Goal: Task Accomplishment & Management: Manage account settings

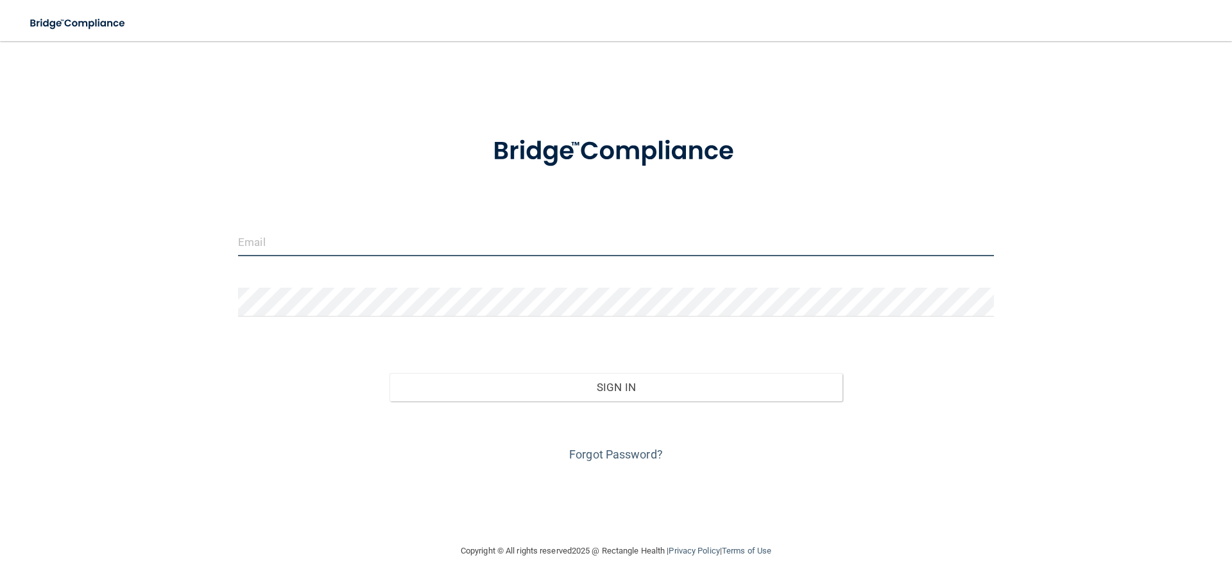
click at [468, 239] on body "Toggle navigation Manage My Enterprise Manage My Location Invalid email/passwor…" at bounding box center [616, 292] width 1232 height 585
type input "[EMAIL_ADDRESS][DOMAIN_NAME]"
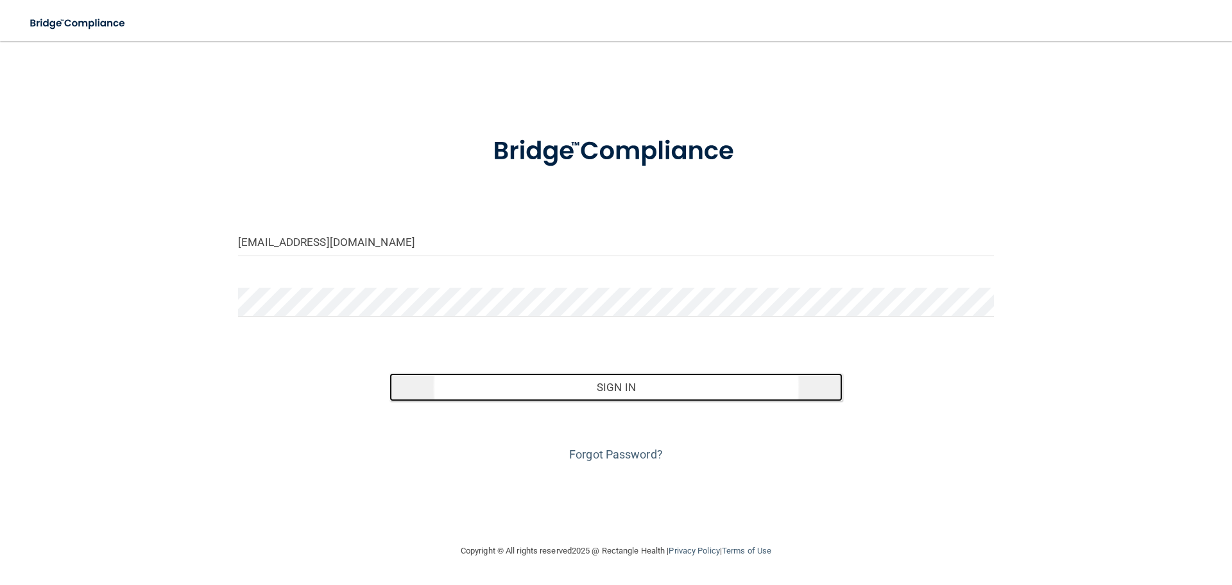
click at [620, 390] on button "Sign In" at bounding box center [617, 387] width 454 height 28
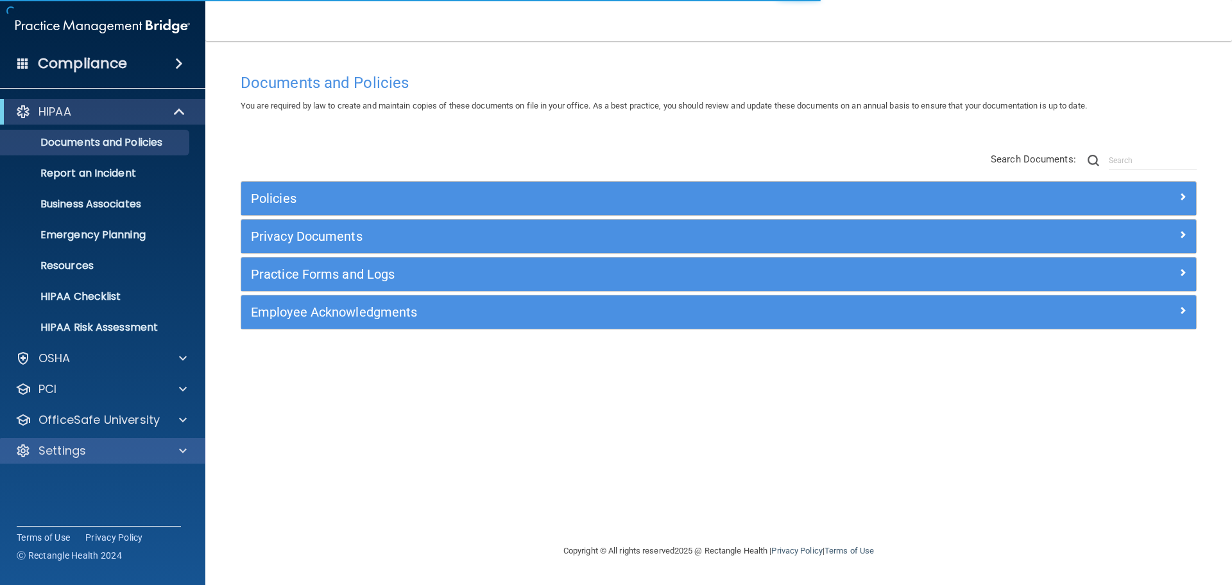
click at [85, 463] on div "Settings" at bounding box center [103, 451] width 206 height 26
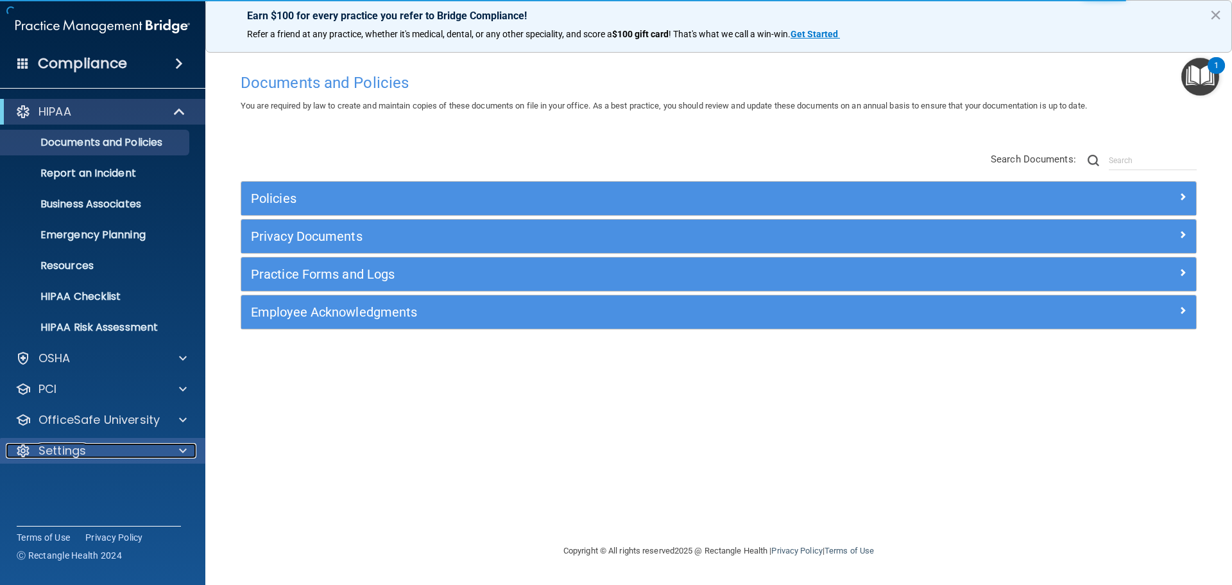
click at [187, 447] on div at bounding box center [181, 450] width 32 height 15
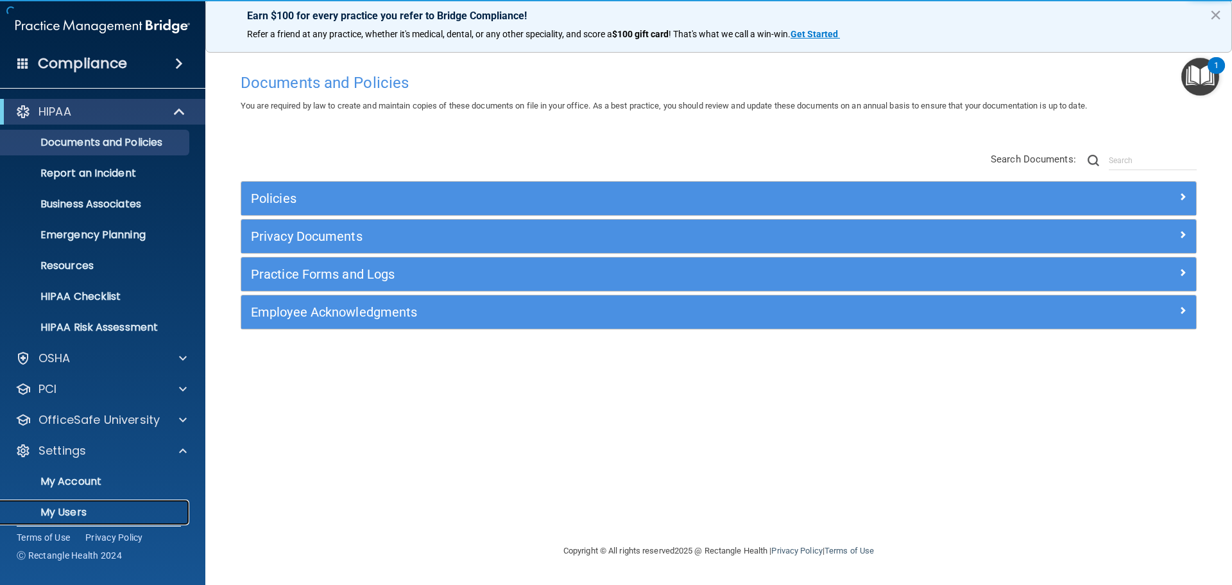
click at [80, 514] on p "My Users" at bounding box center [95, 512] width 175 height 13
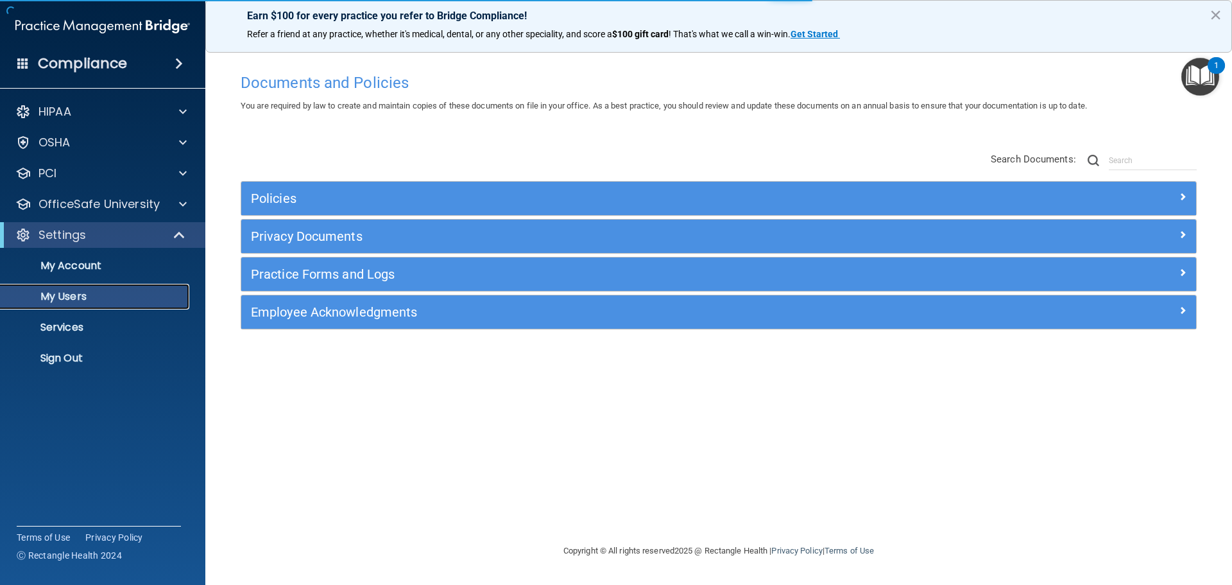
select select "20"
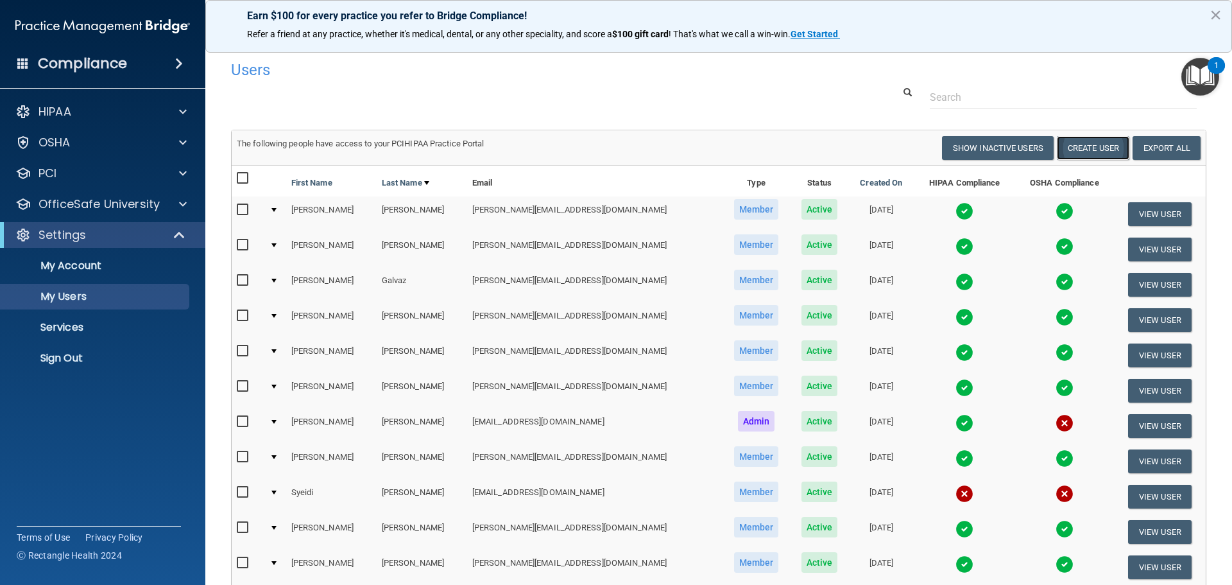
click at [1102, 146] on button "Create User" at bounding box center [1093, 148] width 73 height 24
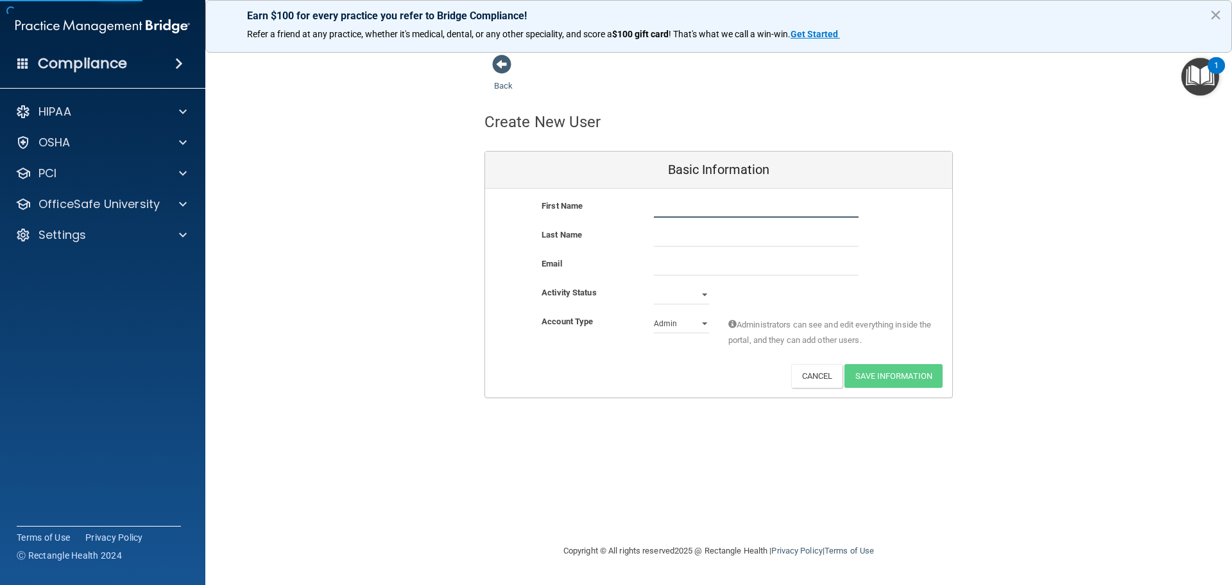
click at [696, 209] on input "text" at bounding box center [756, 207] width 205 height 19
type input "Oksana"
type input "Mikheyeva"
click at [664, 262] on input "email" at bounding box center [756, 265] width 205 height 19
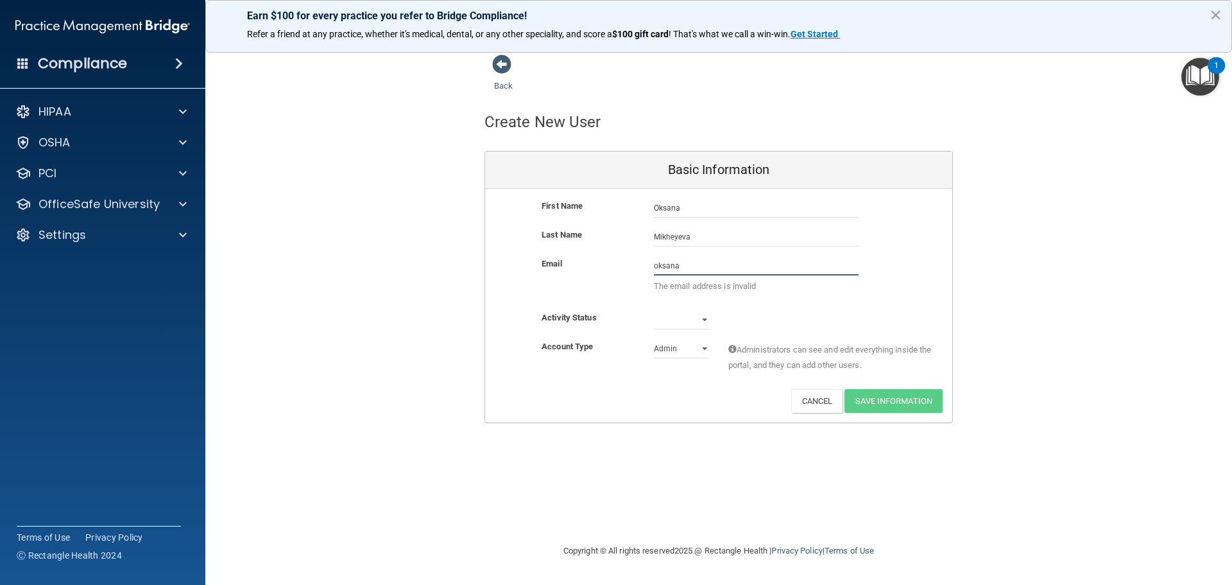
type input "[EMAIL_ADDRESS][DOMAIN_NAME]"
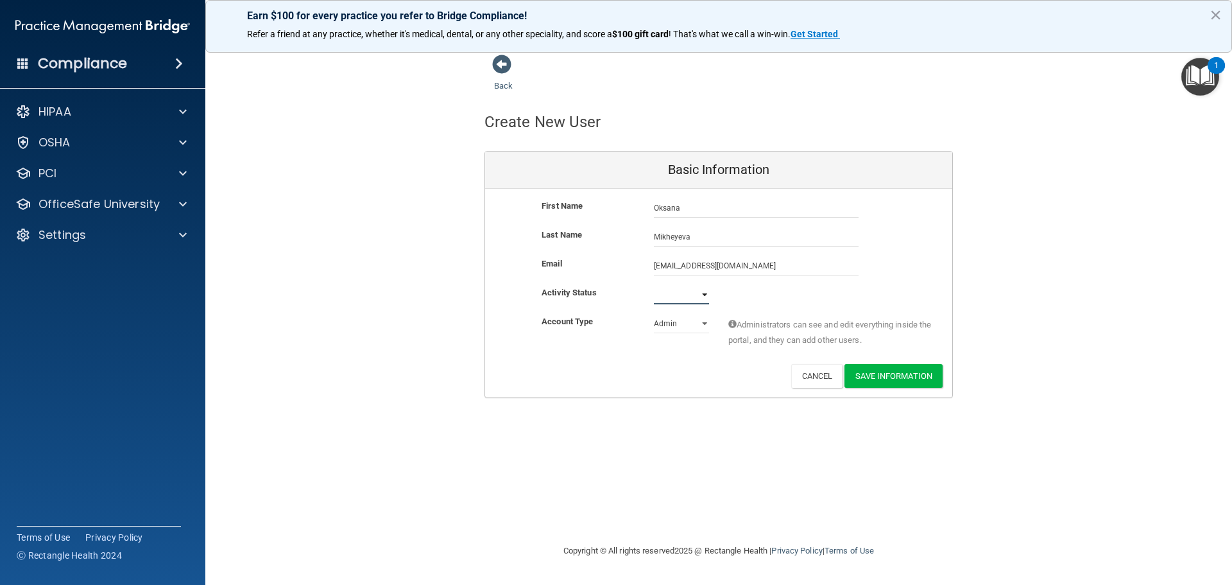
click at [694, 302] on select "Active Inactive" at bounding box center [681, 294] width 55 height 19
select select "active"
click at [654, 285] on select "Active Inactive" at bounding box center [681, 294] width 55 height 19
click at [683, 331] on select "Admin Member" at bounding box center [681, 323] width 55 height 19
select select "practice_member"
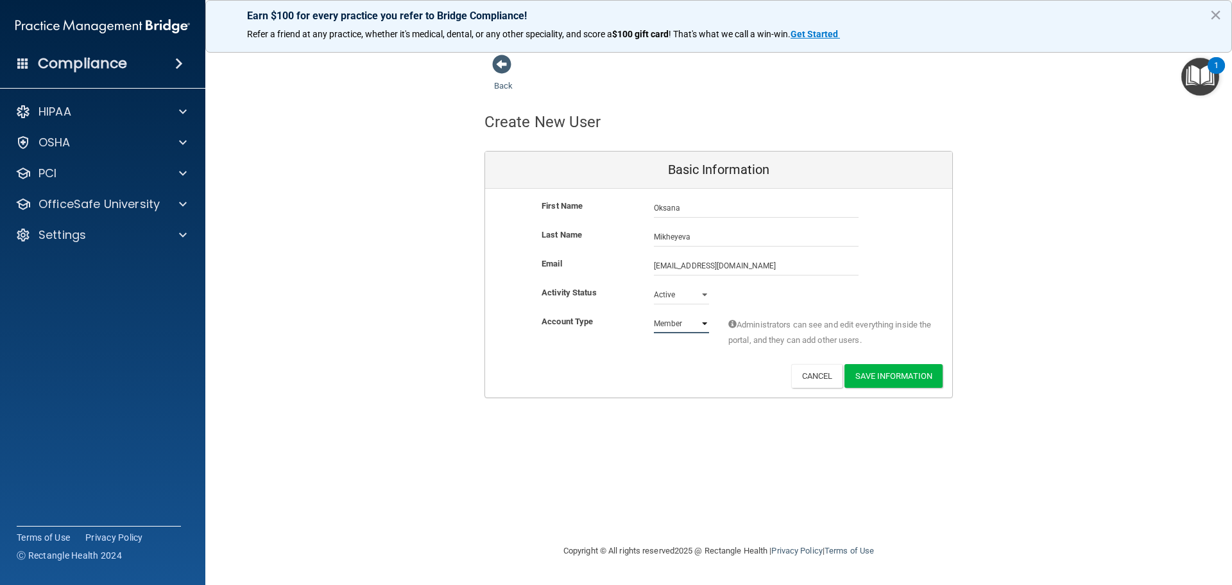
click at [654, 314] on select "Admin Member" at bounding box center [681, 323] width 55 height 19
click at [873, 380] on button "Save Information" at bounding box center [894, 376] width 98 height 24
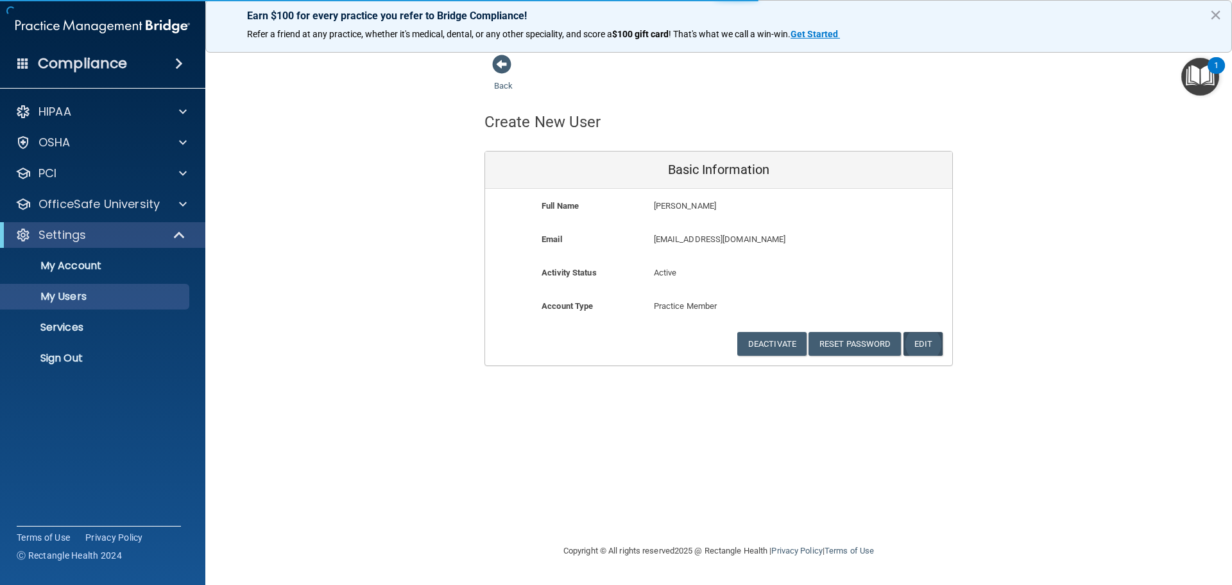
select select "20"
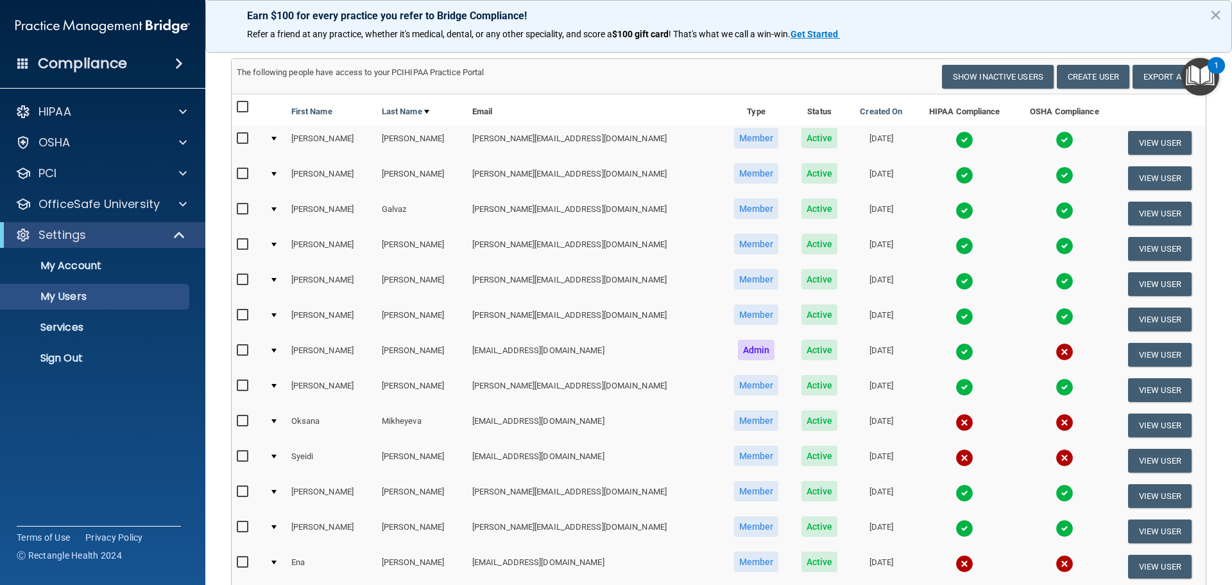
scroll to position [128, 0]
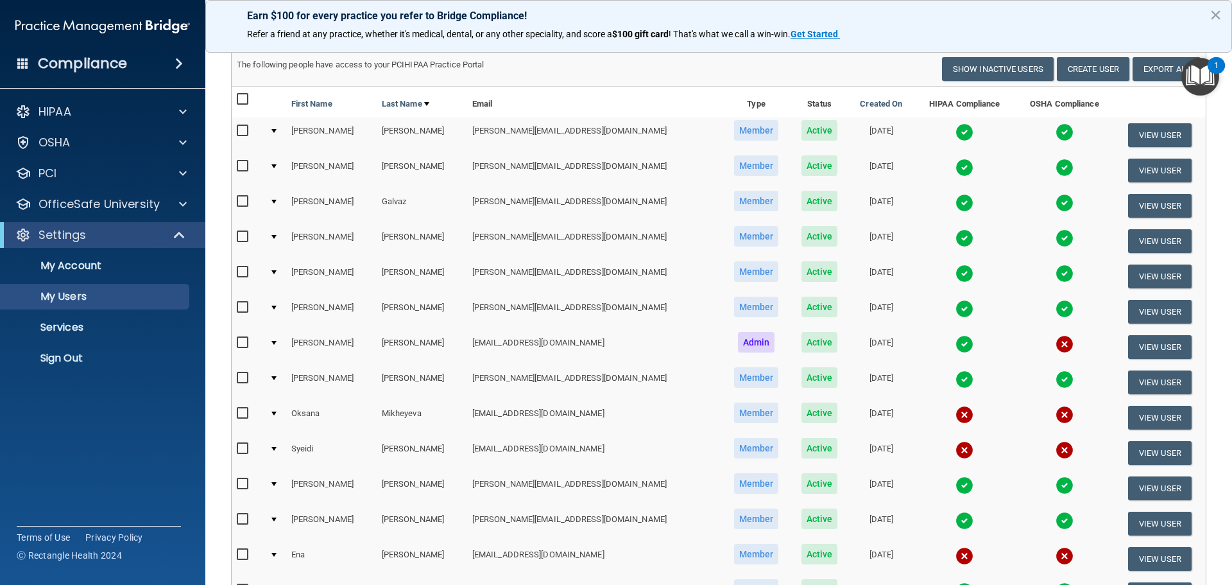
click at [236, 452] on td at bounding box center [248, 452] width 33 height 35
click at [245, 451] on input "checkbox" at bounding box center [244, 449] width 15 height 10
checkbox input "true"
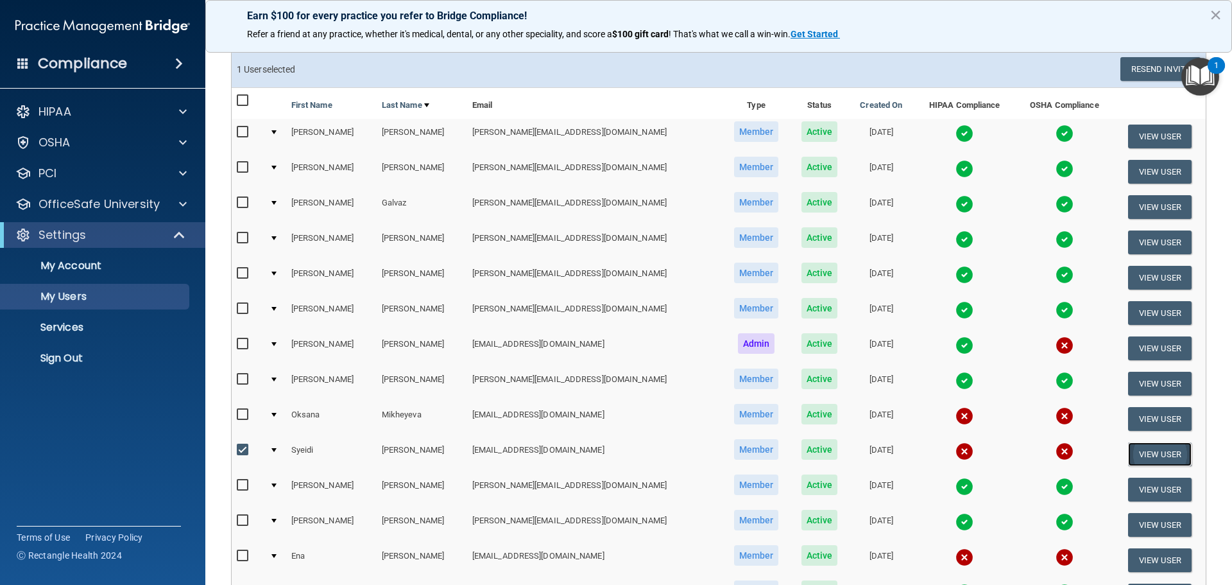
click at [1141, 447] on button "View User" at bounding box center [1160, 454] width 64 height 24
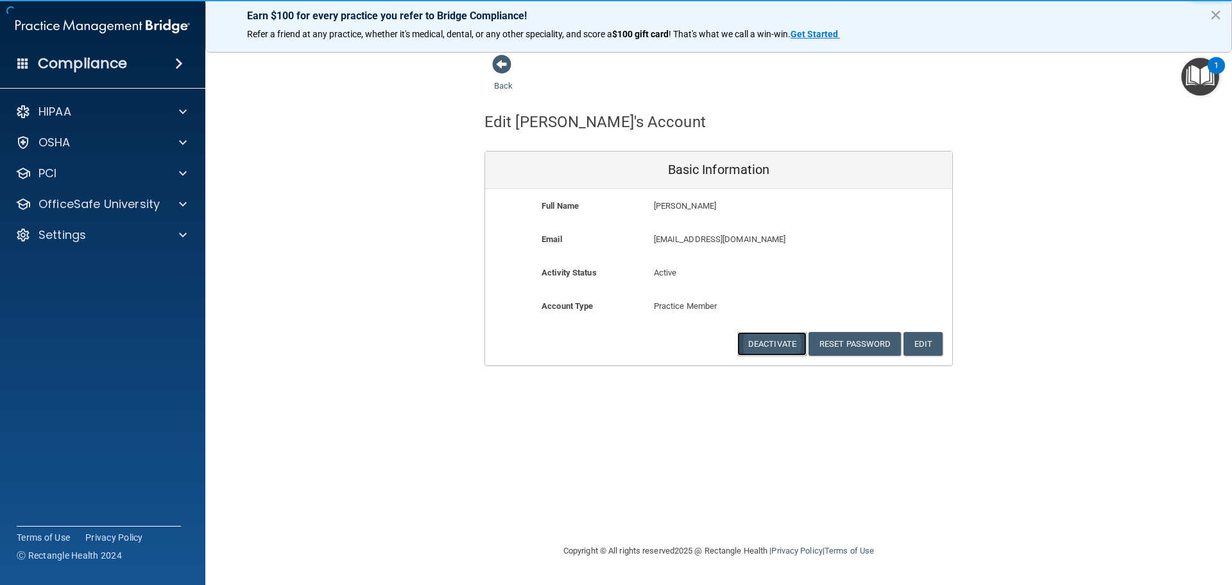
click at [758, 341] on button "Deactivate" at bounding box center [771, 344] width 69 height 24
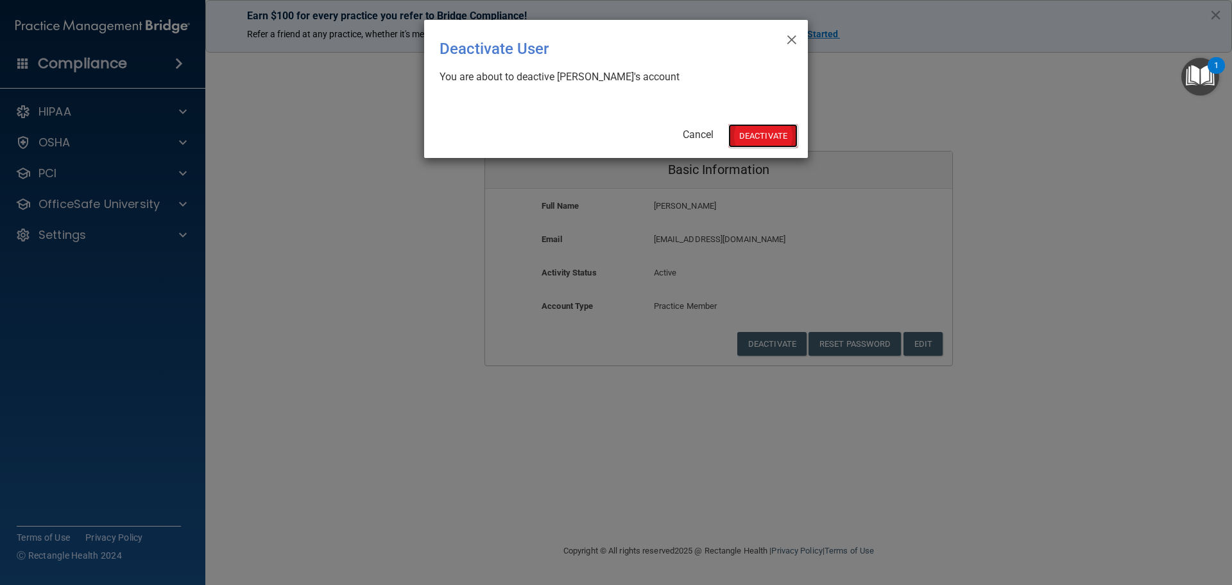
click at [757, 134] on button "Deactivate" at bounding box center [762, 136] width 69 height 24
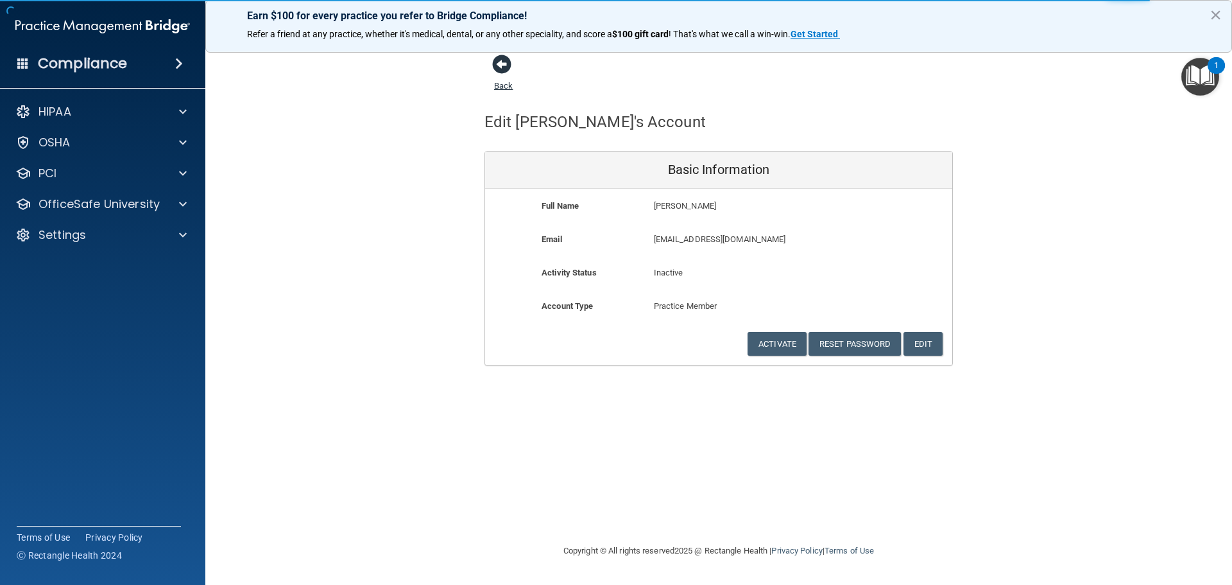
click at [502, 73] on span at bounding box center [501, 64] width 19 height 19
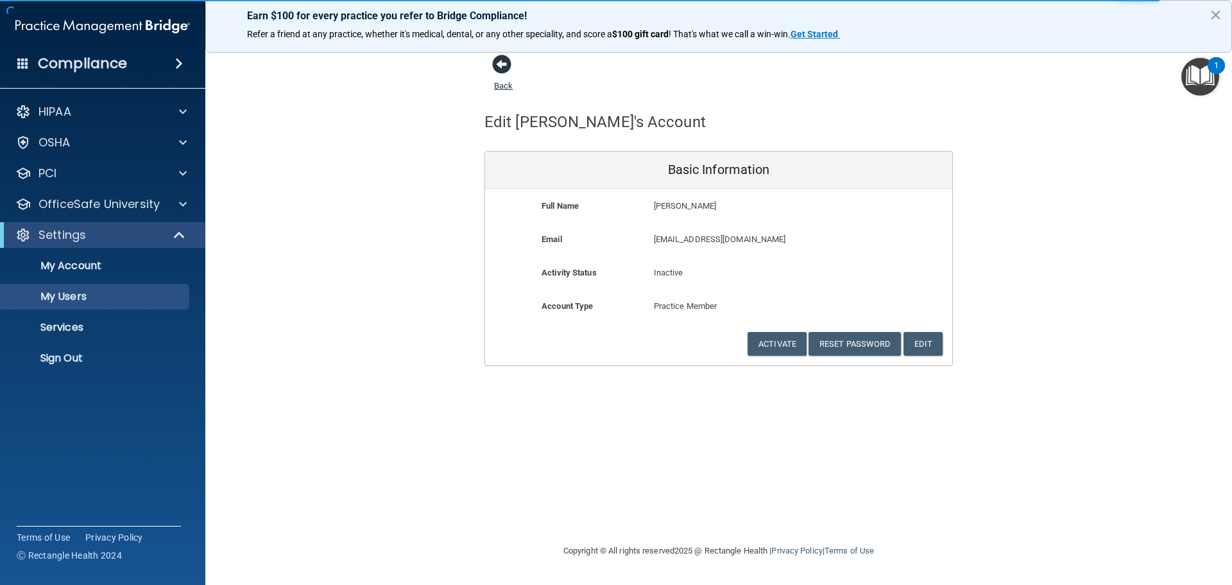
select select "20"
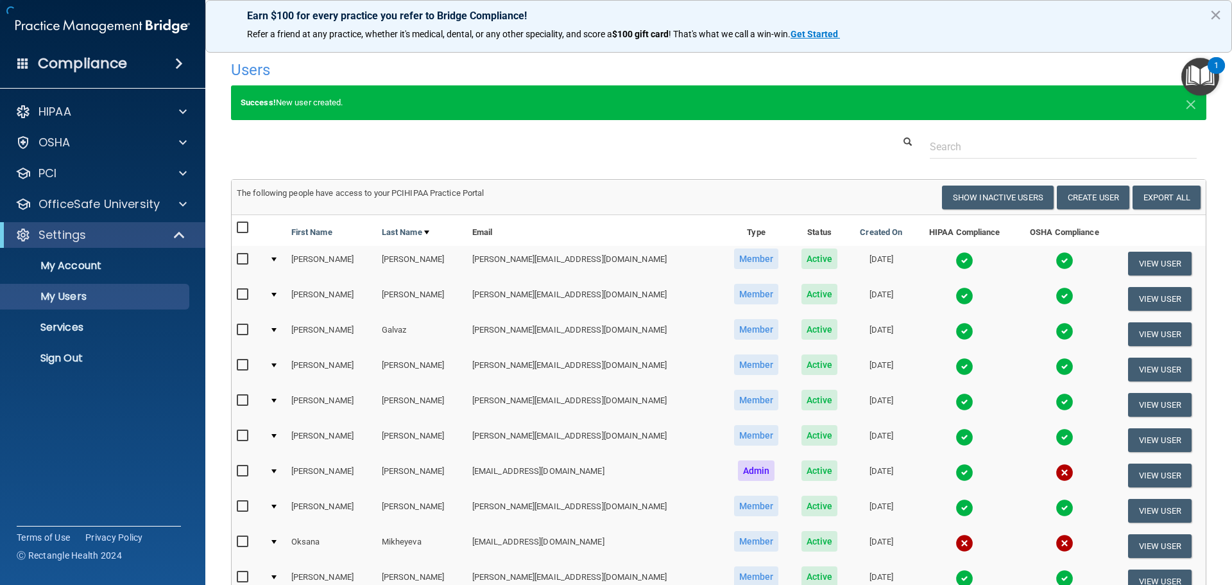
click at [505, 65] on h4 "Users" at bounding box center [511, 70] width 561 height 17
click at [243, 322] on td at bounding box center [248, 333] width 33 height 35
click at [240, 329] on input "checkbox" at bounding box center [244, 330] width 15 height 10
checkbox input "true"
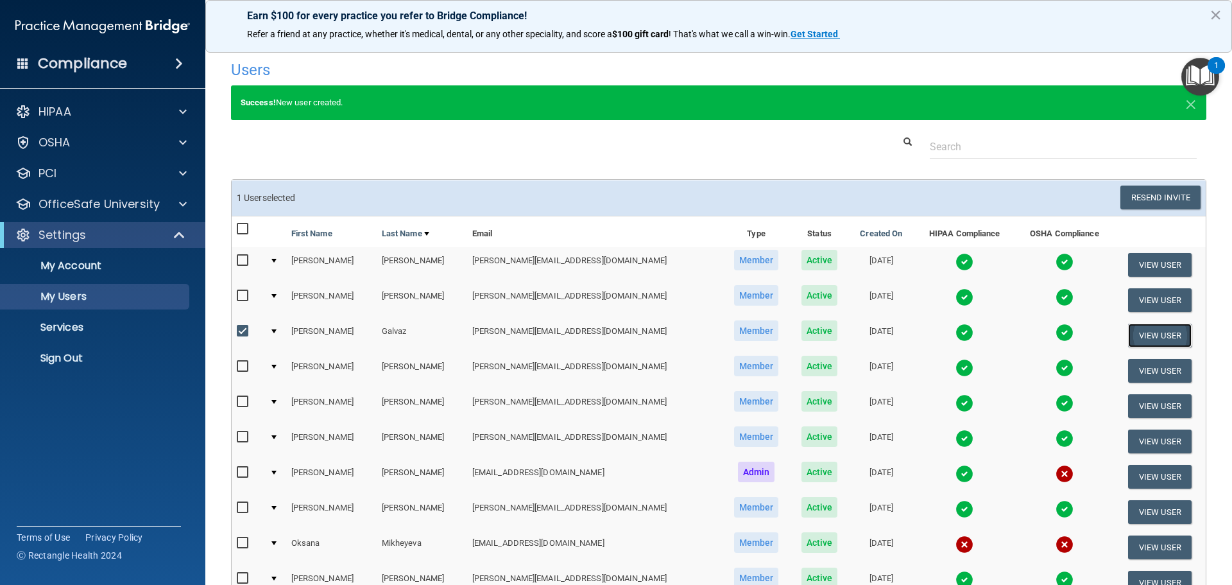
click at [1141, 334] on button "View User" at bounding box center [1160, 335] width 64 height 24
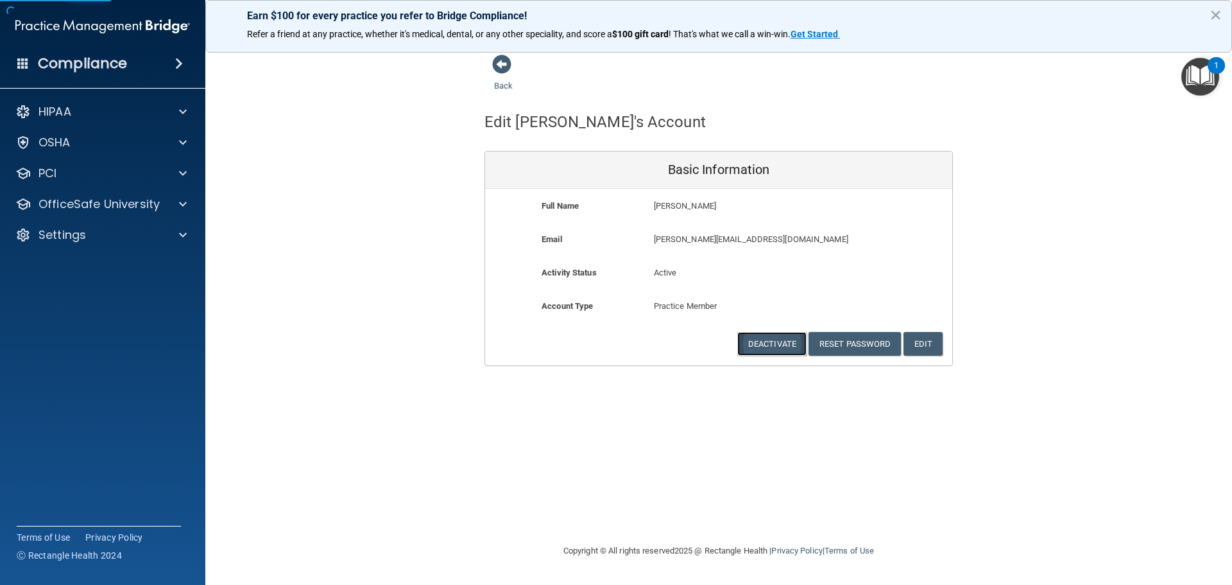
click at [755, 344] on button "Deactivate" at bounding box center [771, 344] width 69 height 24
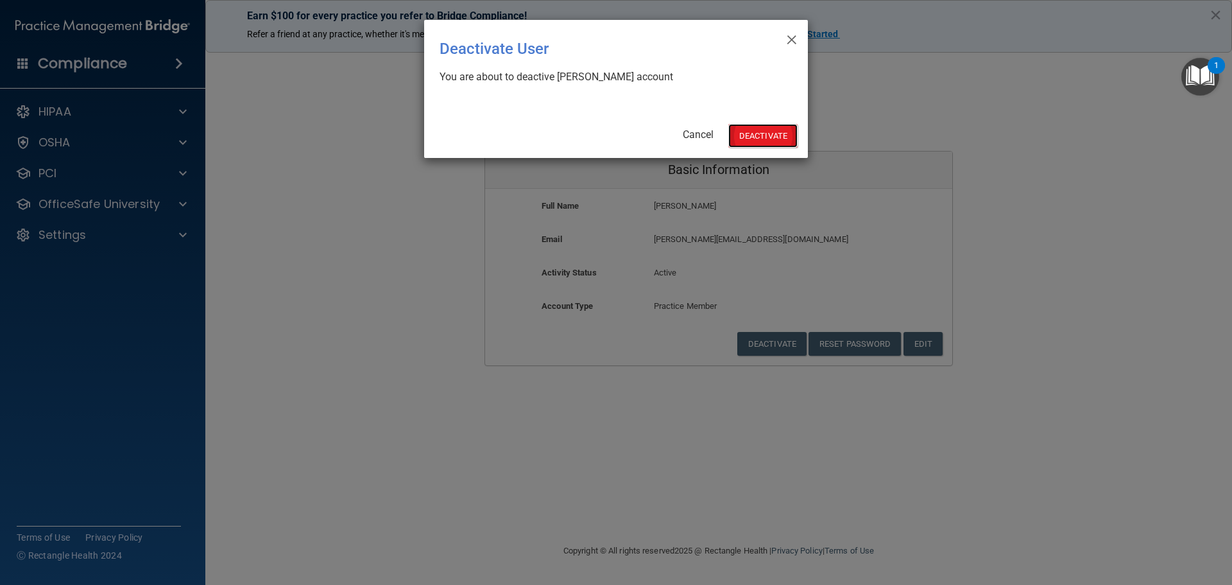
click at [775, 131] on button "Deactivate" at bounding box center [762, 136] width 69 height 24
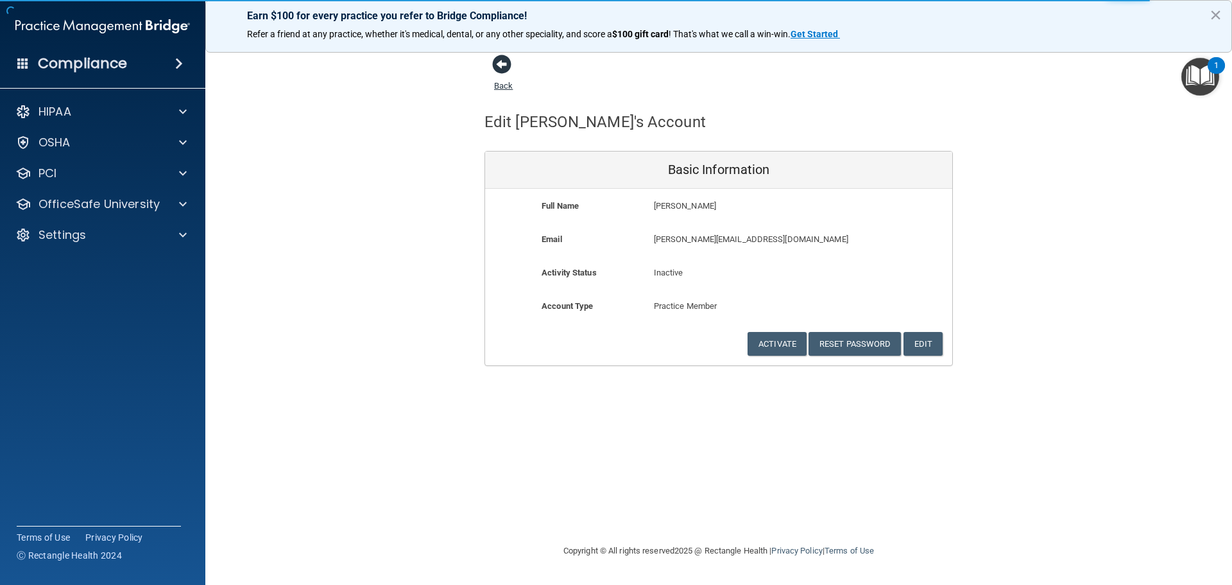
click at [506, 64] on span at bounding box center [501, 64] width 19 height 19
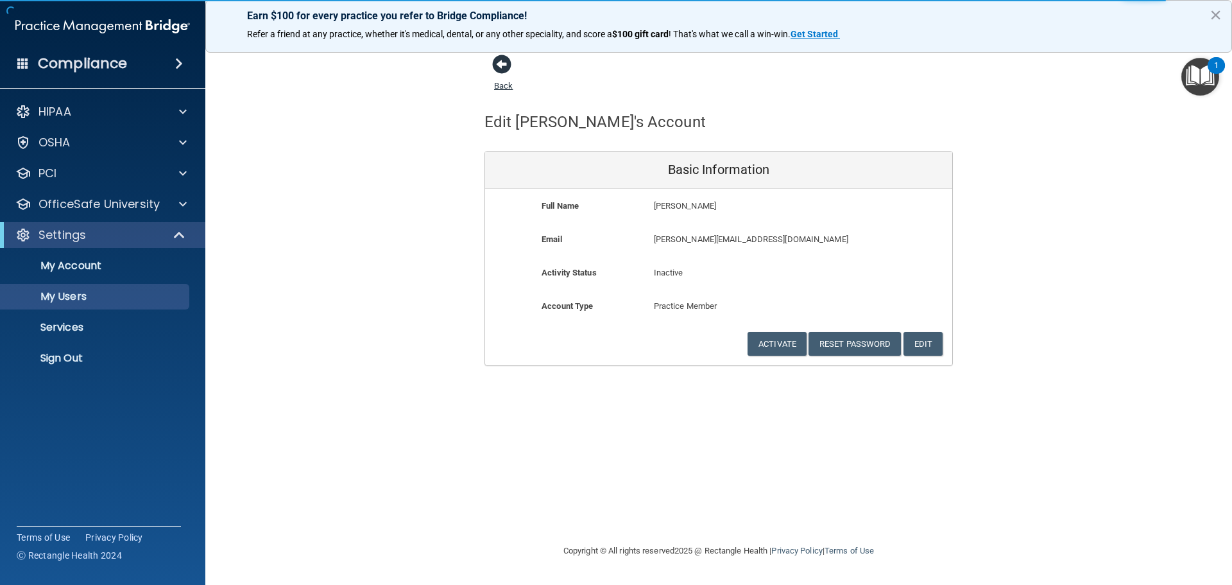
select select "20"
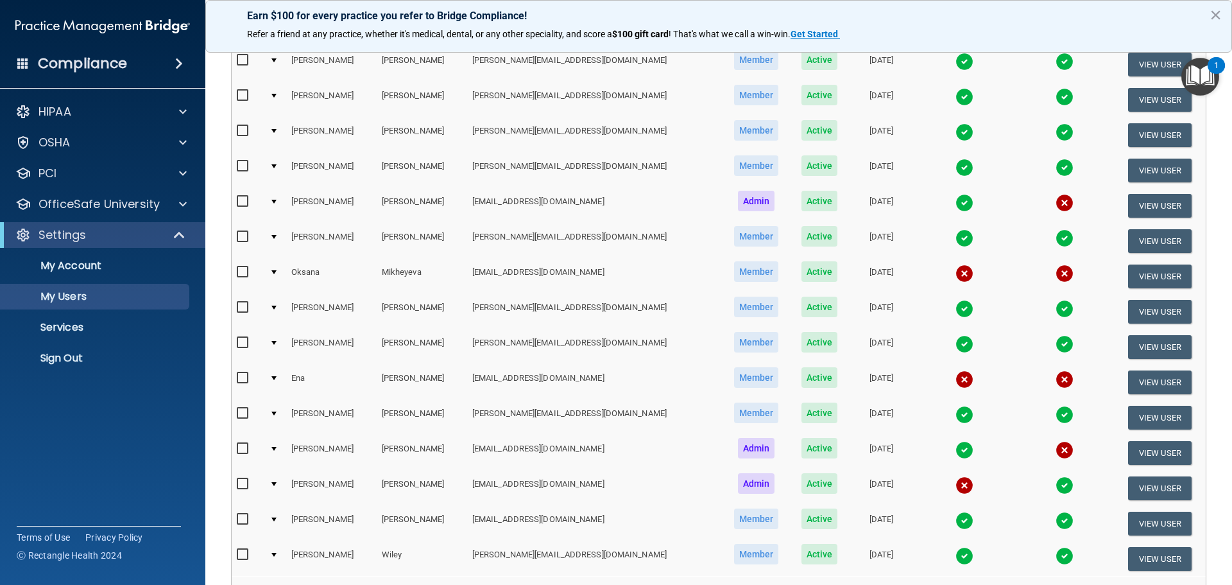
scroll to position [257, 0]
